Goal: Task Accomplishment & Management: Complete application form

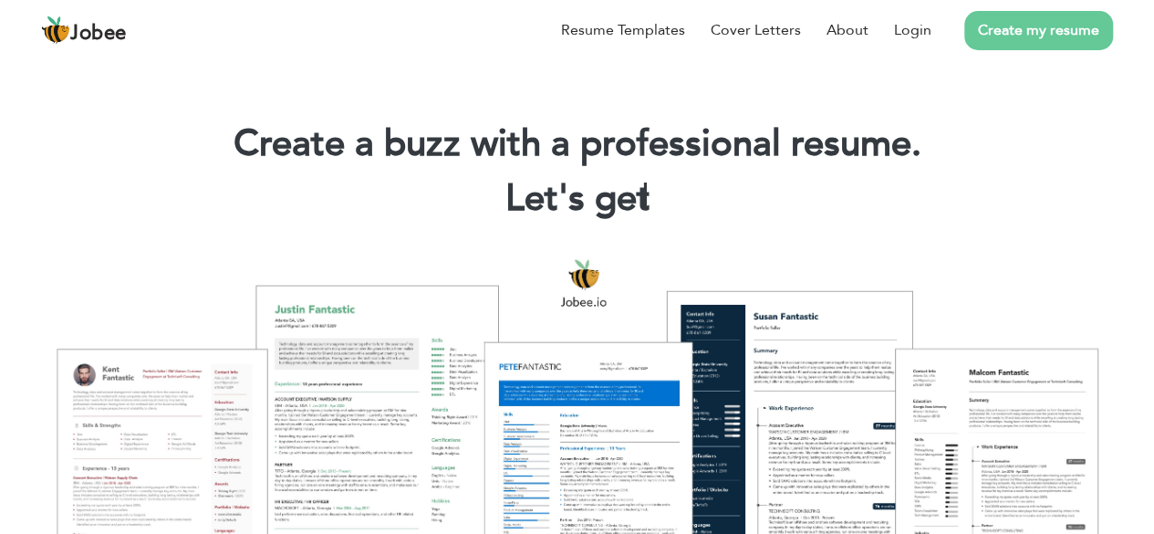
click at [1050, 23] on link "Create my resume" at bounding box center [1038, 30] width 149 height 39
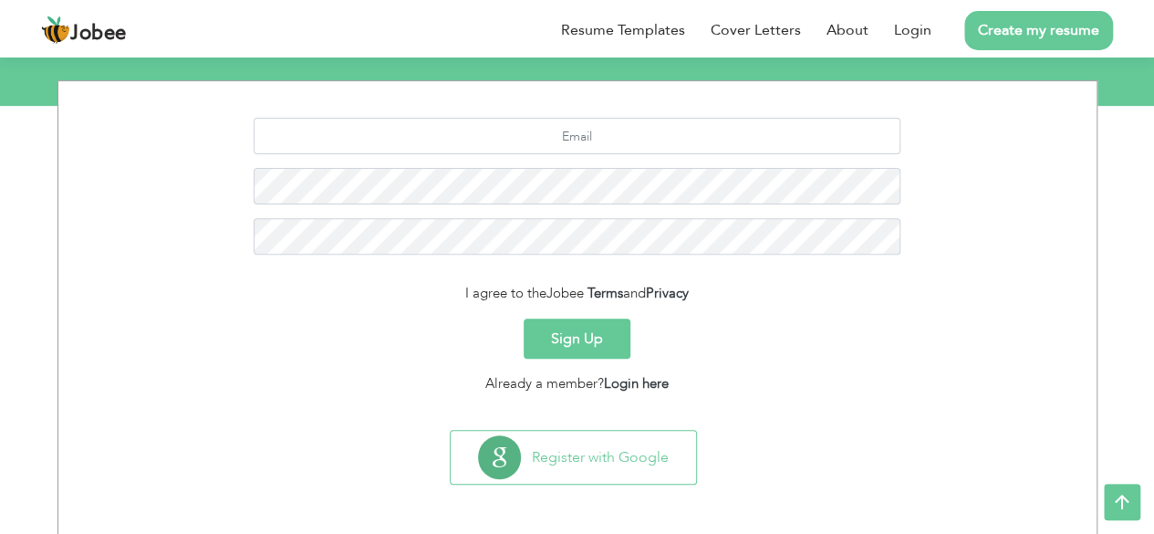
scroll to position [223, 0]
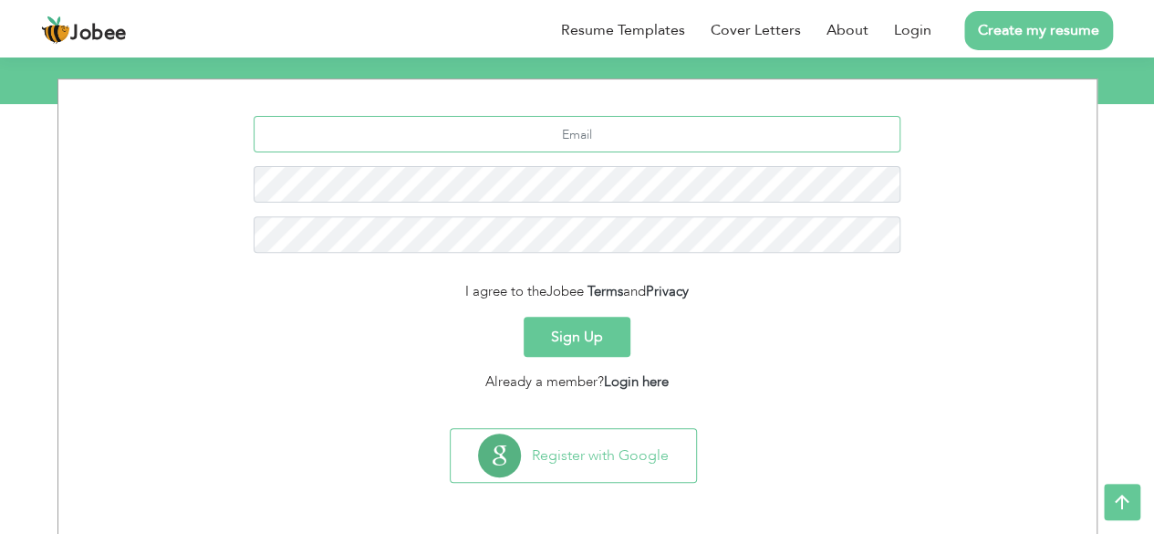
click at [598, 133] on input "text" at bounding box center [577, 134] width 647 height 36
click at [577, 138] on input "text" at bounding box center [577, 134] width 647 height 36
click at [608, 140] on input "text" at bounding box center [577, 134] width 647 height 36
click at [612, 140] on input "text" at bounding box center [577, 134] width 647 height 36
click at [636, 120] on input "text" at bounding box center [577, 134] width 647 height 36
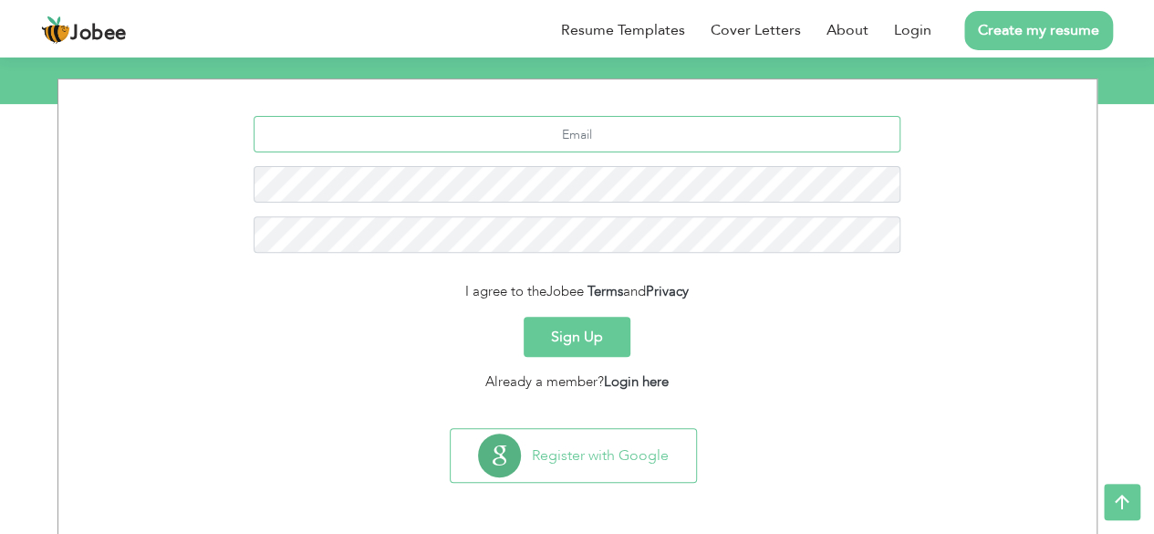
click at [636, 120] on input "text" at bounding box center [577, 134] width 647 height 36
type input "m"
paste input "asadanjum420@gmail.com"
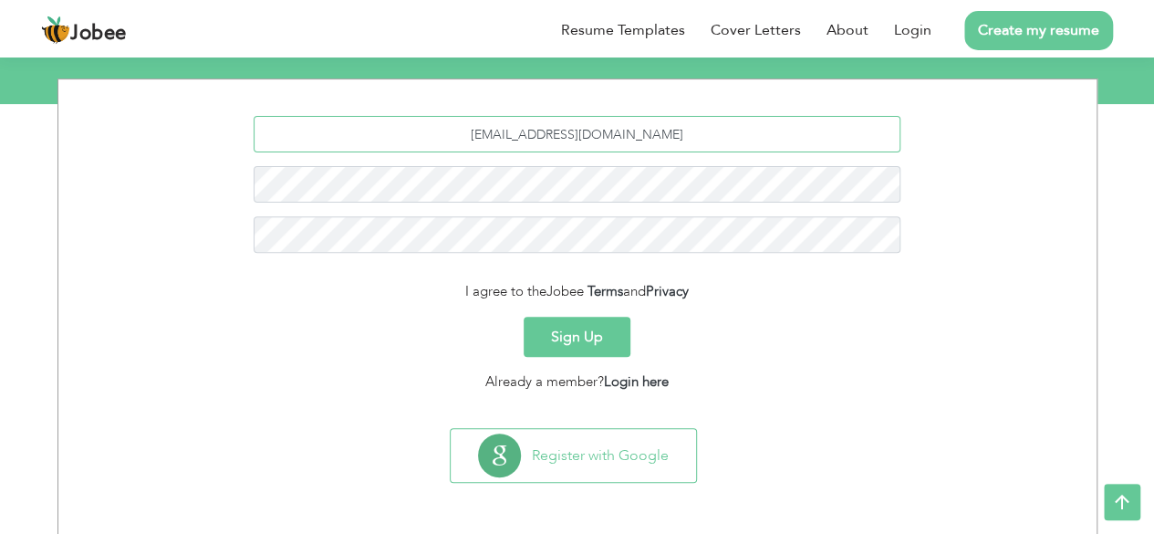
click at [631, 135] on input "asadanjum420@gmail.com" at bounding box center [577, 134] width 647 height 36
type input "asadanjum420@gmail.com"
click at [449, 286] on div "I agree to the Jobee Terms and Privacy" at bounding box center [577, 291] width 1011 height 21
click at [460, 286] on div "I agree to the Jobee Terms and Privacy" at bounding box center [577, 291] width 1011 height 21
click at [580, 338] on button "Sign Up" at bounding box center [577, 337] width 107 height 40
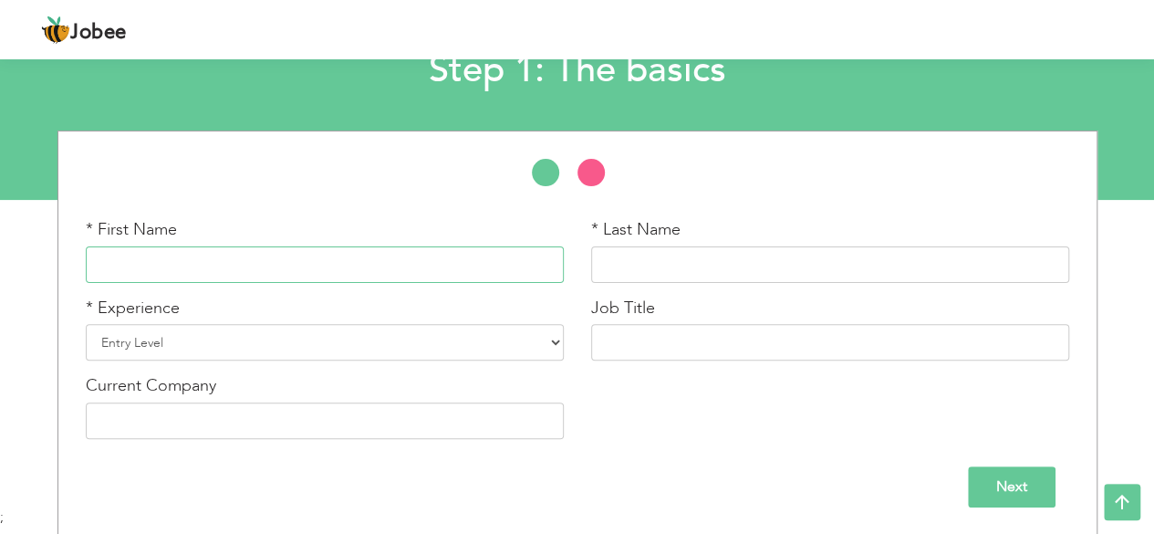
click at [279, 269] on input "text" at bounding box center [325, 264] width 478 height 36
